Goal: Navigation & Orientation: Find specific page/section

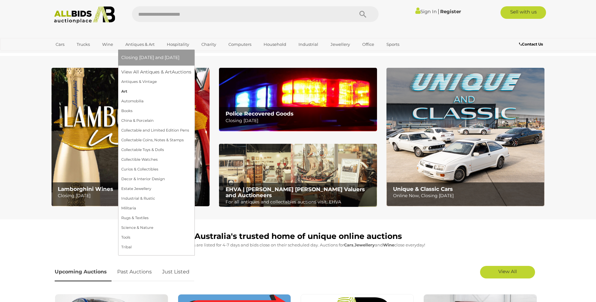
click at [125, 93] on link "Art" at bounding box center [156, 92] width 70 height 10
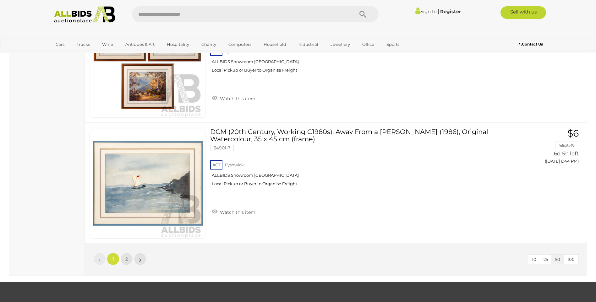
scroll to position [5940, 0]
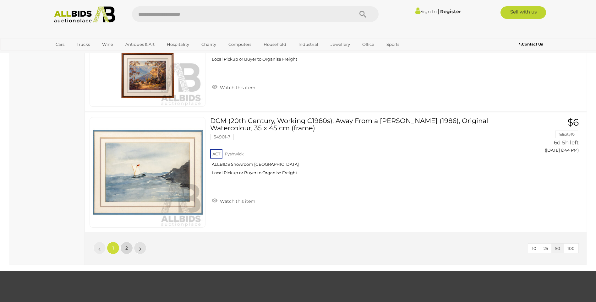
click at [128, 250] on link "2" at bounding box center [126, 248] width 13 height 13
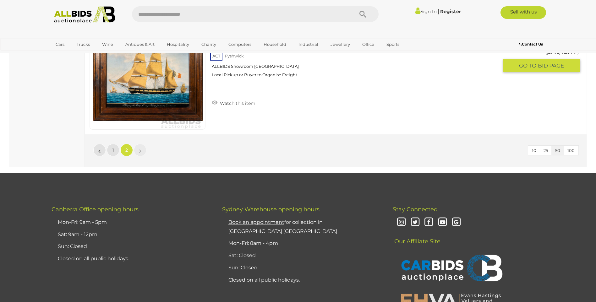
scroll to position [4114, 0]
